Goal: Task Accomplishment & Management: Manage account settings

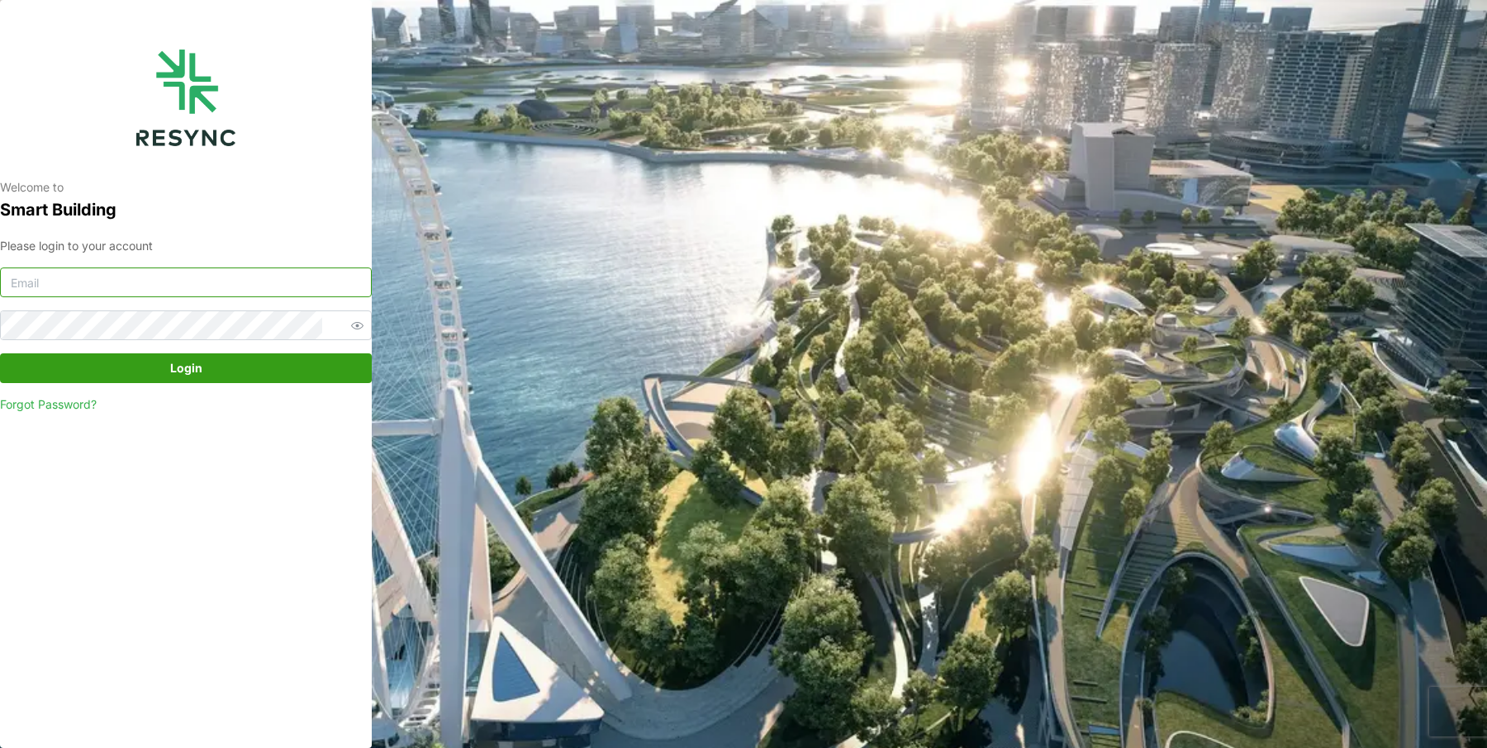
type input "[EMAIL_ADDRESS][DOMAIN_NAME]"
click at [257, 370] on span "Login" at bounding box center [186, 368] width 340 height 28
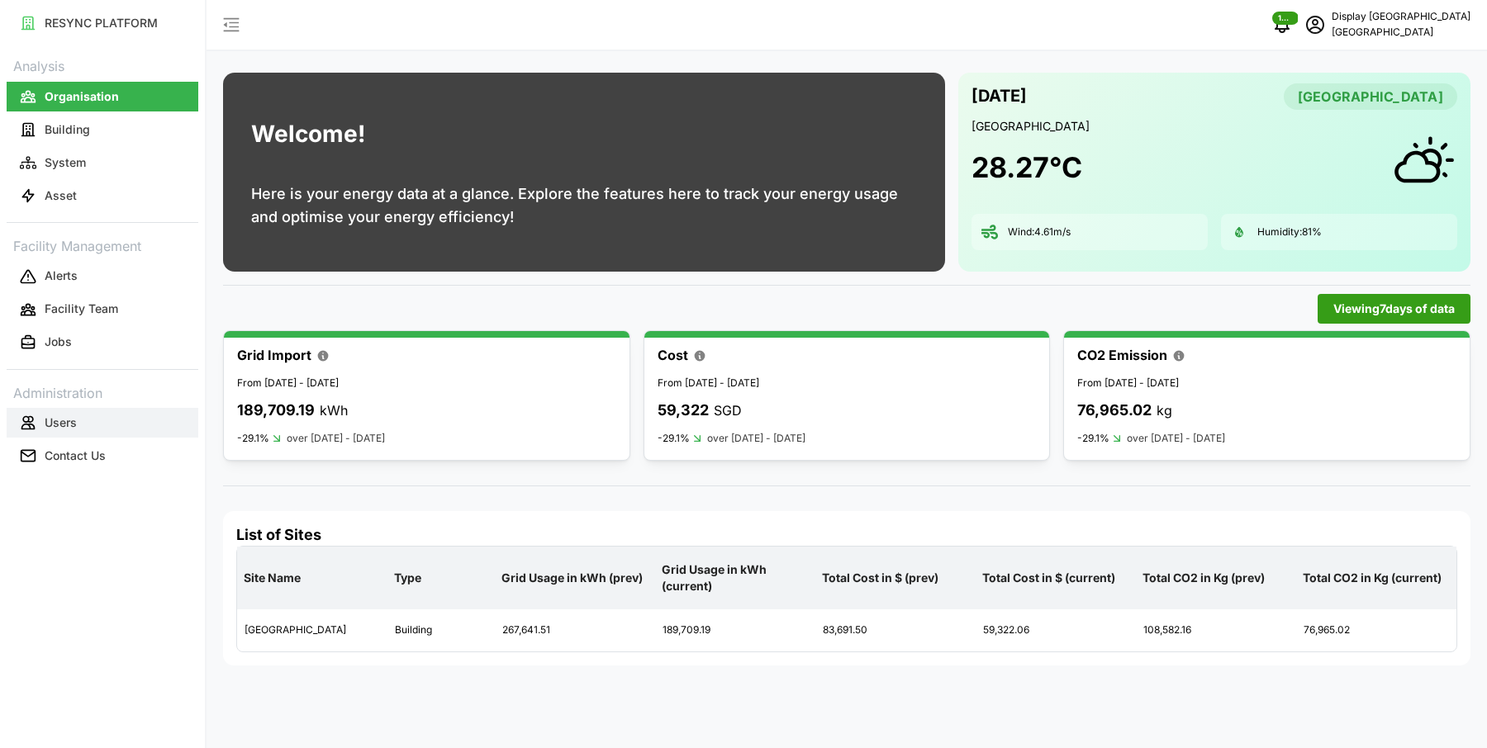
click at [55, 420] on p "Users" at bounding box center [61, 423] width 32 height 17
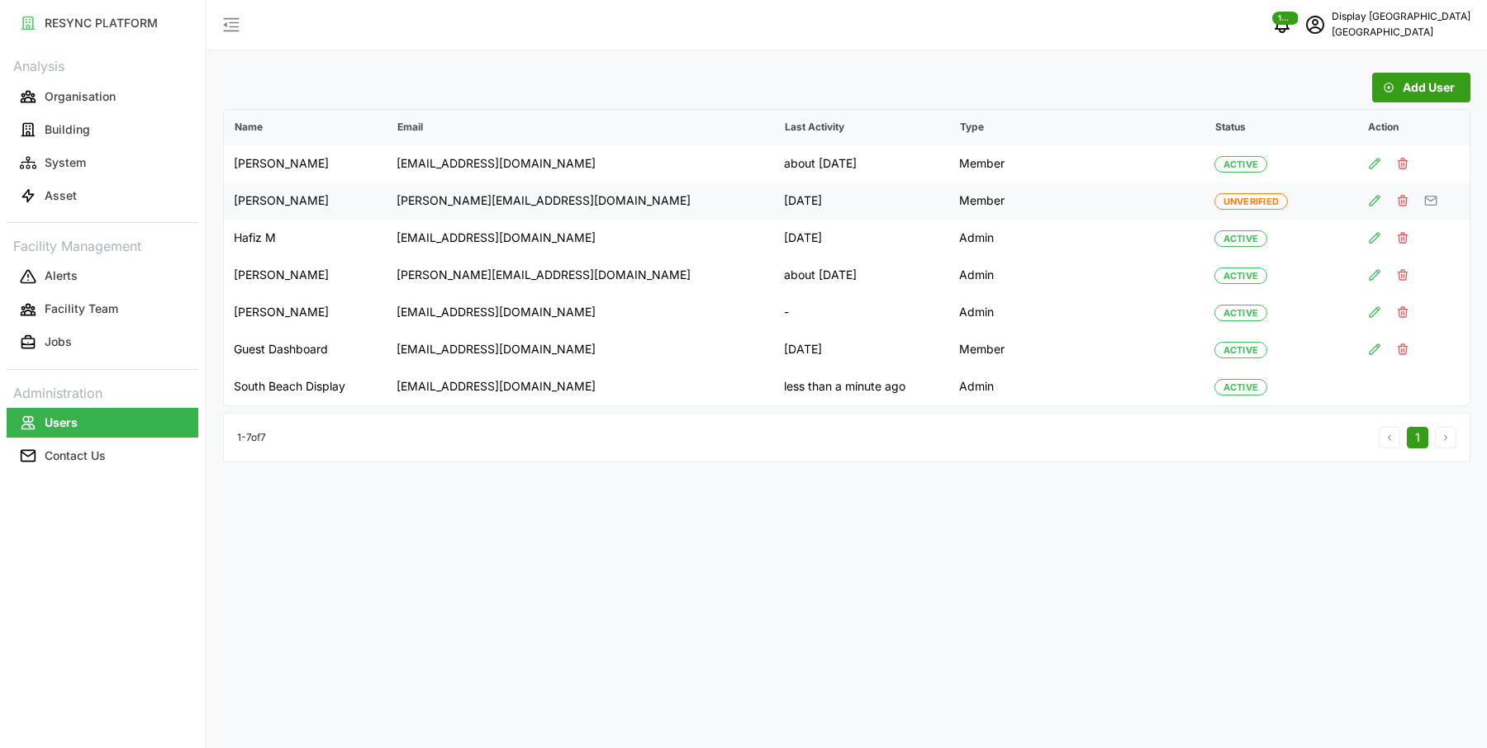
click at [1433, 202] on icon "button" at bounding box center [1430, 200] width 13 height 13
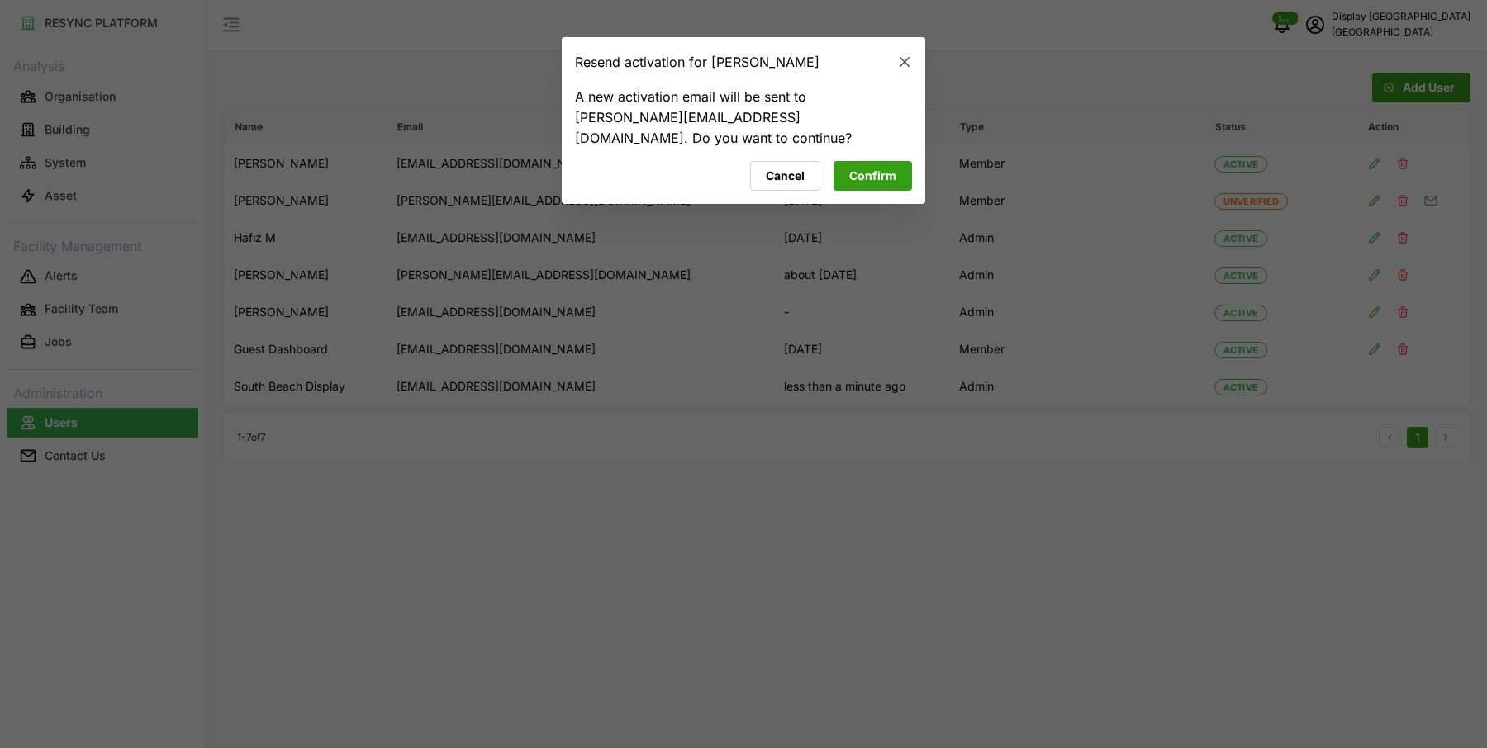
click at [901, 184] on button "Confirm" at bounding box center [873, 177] width 78 height 30
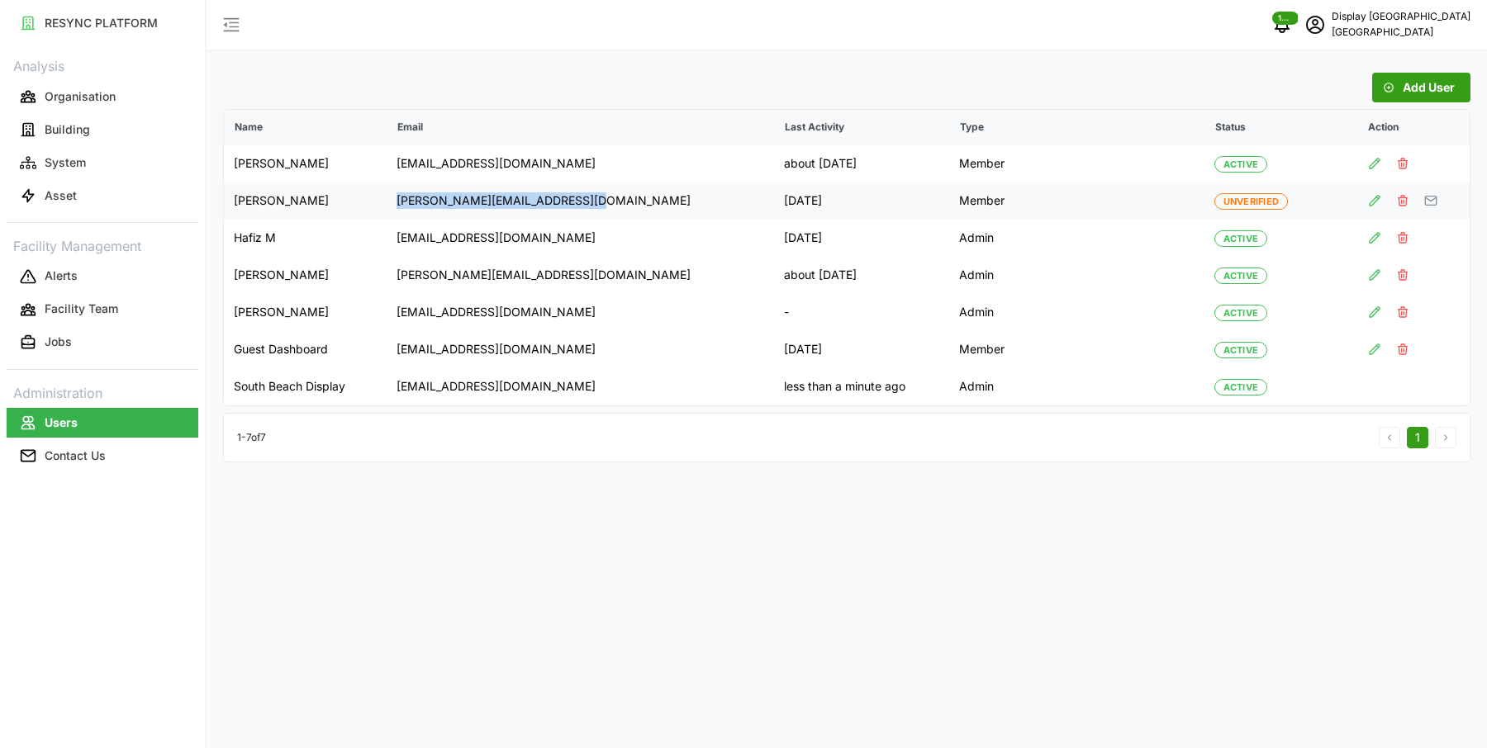
drag, startPoint x: 664, startPoint y: 204, endPoint x: 438, endPoint y: 204, distance: 226.4
click at [438, 204] on td "chandramohan@primustech.com.sg" at bounding box center [581, 201] width 388 height 37
copy p "chandramohan@primustech.com.sg"
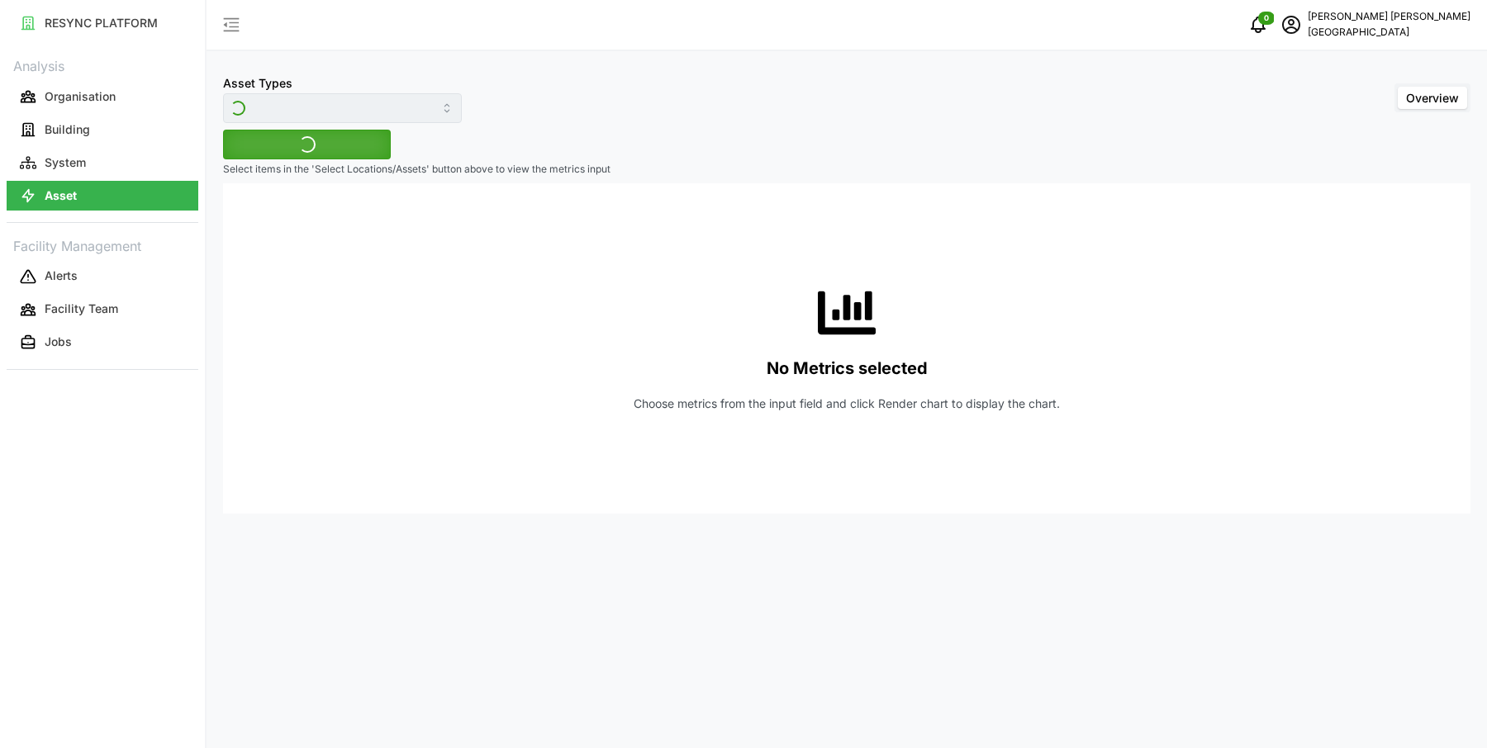
type input "Air Handling Unit"
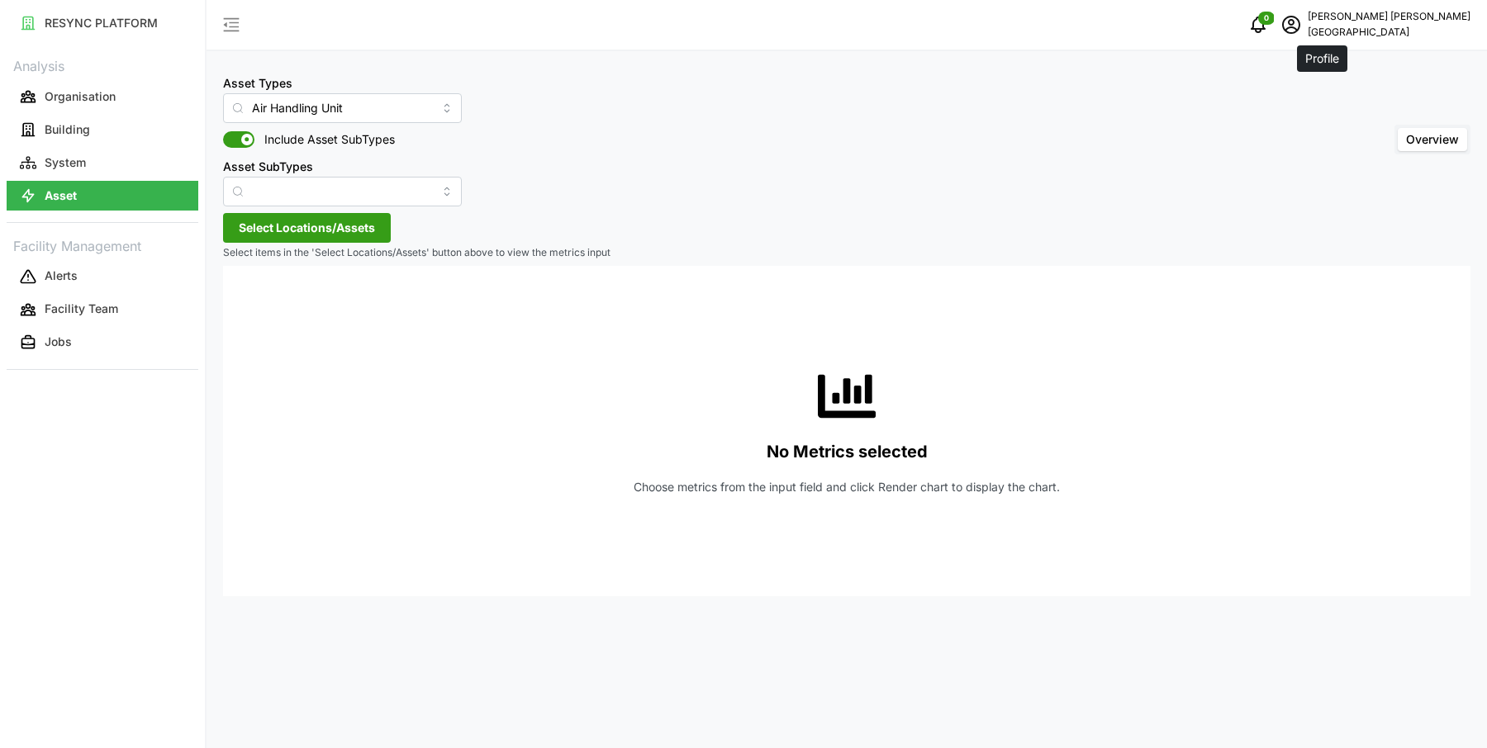
click at [1301, 22] on icon "schedule" at bounding box center [1291, 25] width 20 height 20
click at [1323, 121] on icon "button" at bounding box center [1325, 124] width 9 height 7
